Goal: Transaction & Acquisition: Purchase product/service

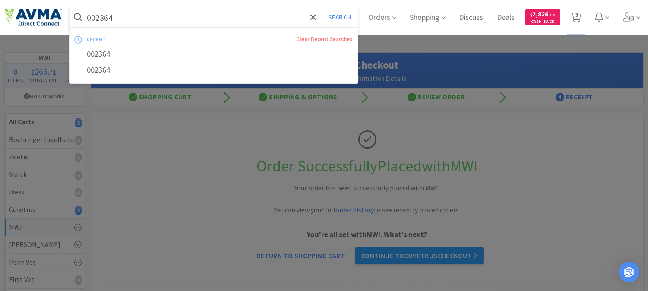
click at [150, 18] on input "002364" at bounding box center [213, 17] width 288 height 20
paste input "70785"
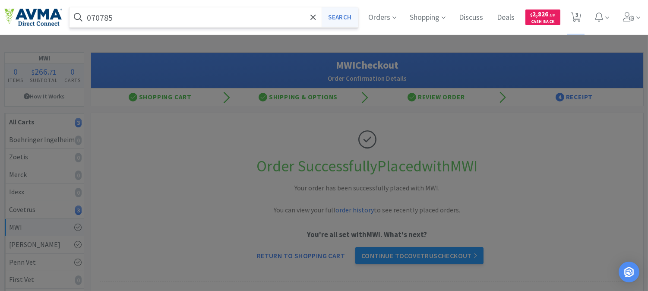
type input "070785"
click at [334, 15] on button "Search" at bounding box center [339, 17] width 36 height 20
select select "2"
select select "1"
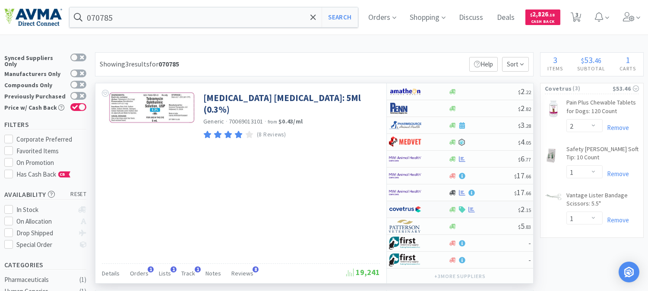
click at [412, 208] on img at bounding box center [405, 209] width 32 height 13
select select "1"
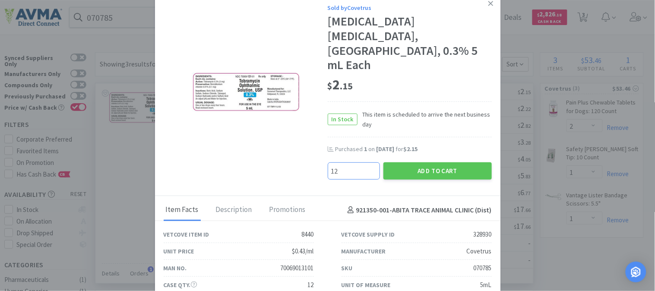
type input "12"
click at [434, 162] on button "Add to Cart" at bounding box center [437, 170] width 108 height 17
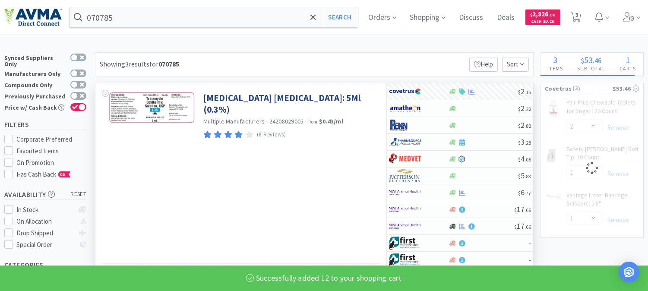
select select "12"
select select "1"
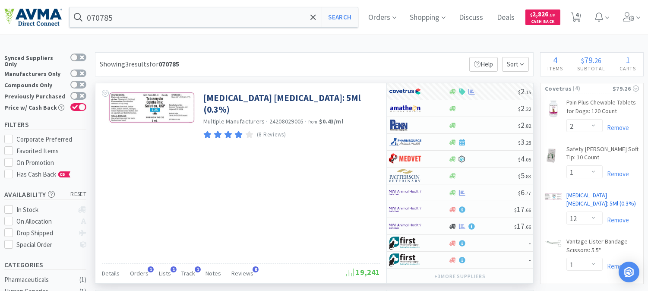
scroll to position [48, 0]
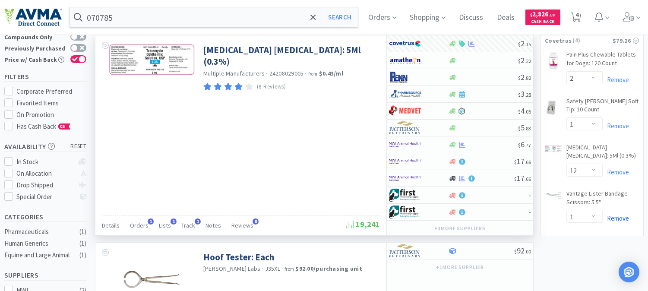
click at [618, 217] on link "Remove" at bounding box center [615, 218] width 26 height 8
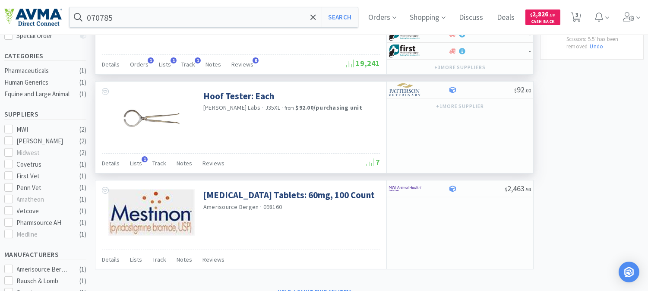
scroll to position [192, 0]
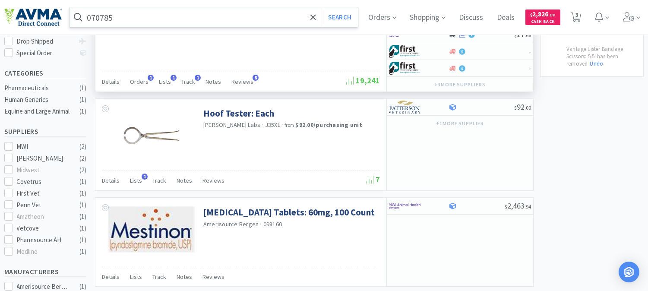
click at [153, 22] on input "070785" at bounding box center [213, 17] width 288 height 20
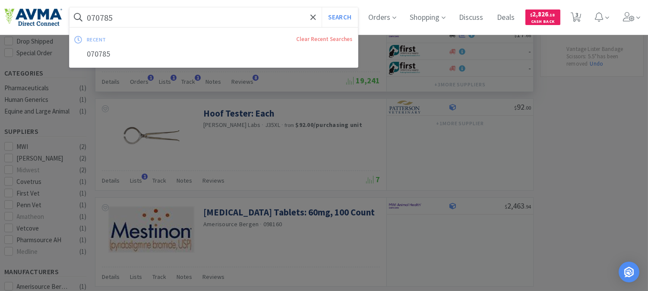
paste input "7613"
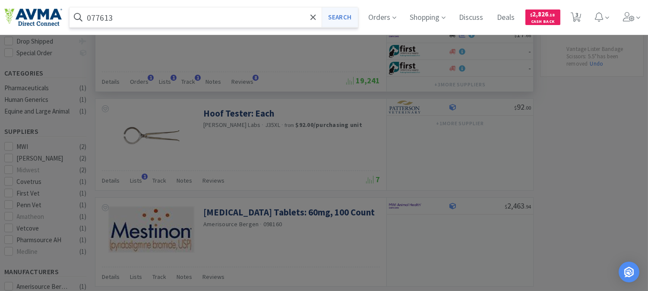
type input "077613"
click at [347, 18] on button "Search" at bounding box center [339, 17] width 36 height 20
